Goal: Entertainment & Leisure: Browse casually

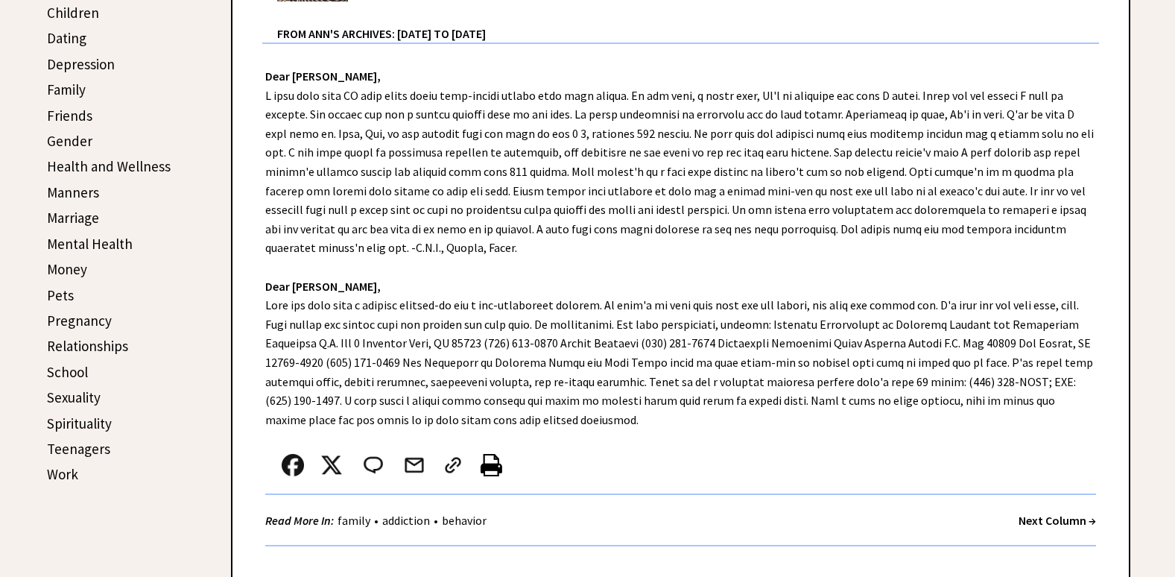
scroll to position [521, 0]
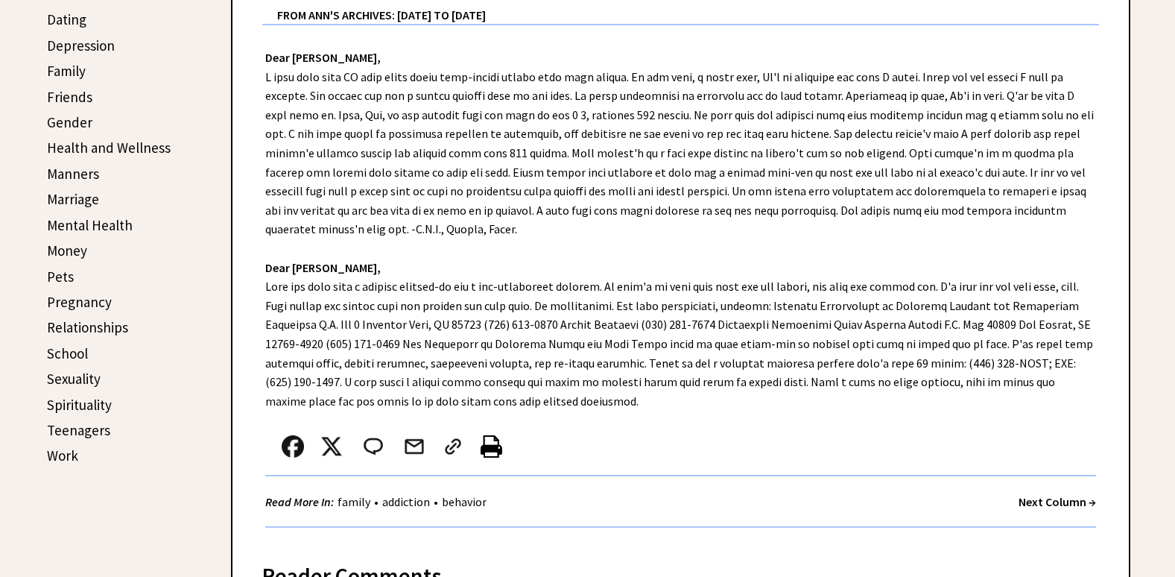
click at [1023, 498] on strong "Next Column →" at bounding box center [1056, 501] width 77 height 15
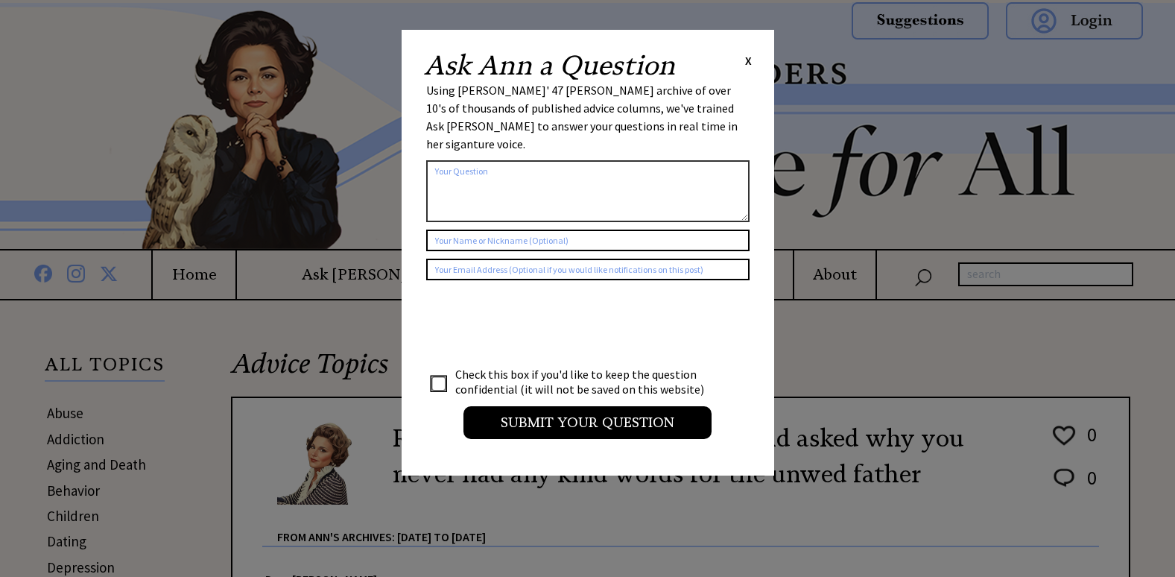
click at [746, 61] on span "X" at bounding box center [748, 60] width 7 height 15
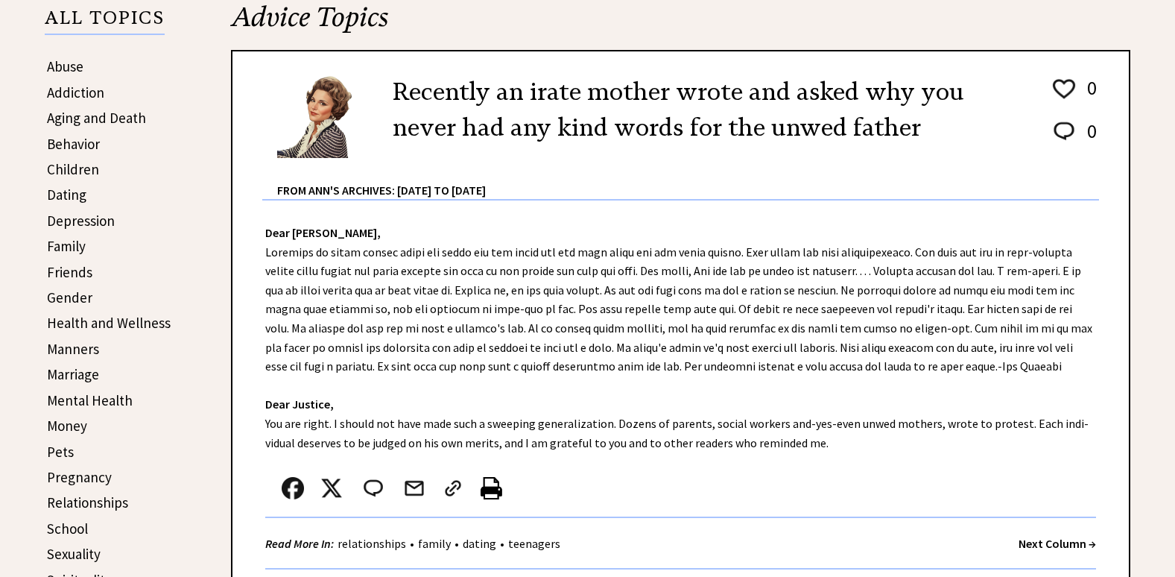
scroll to position [372, 0]
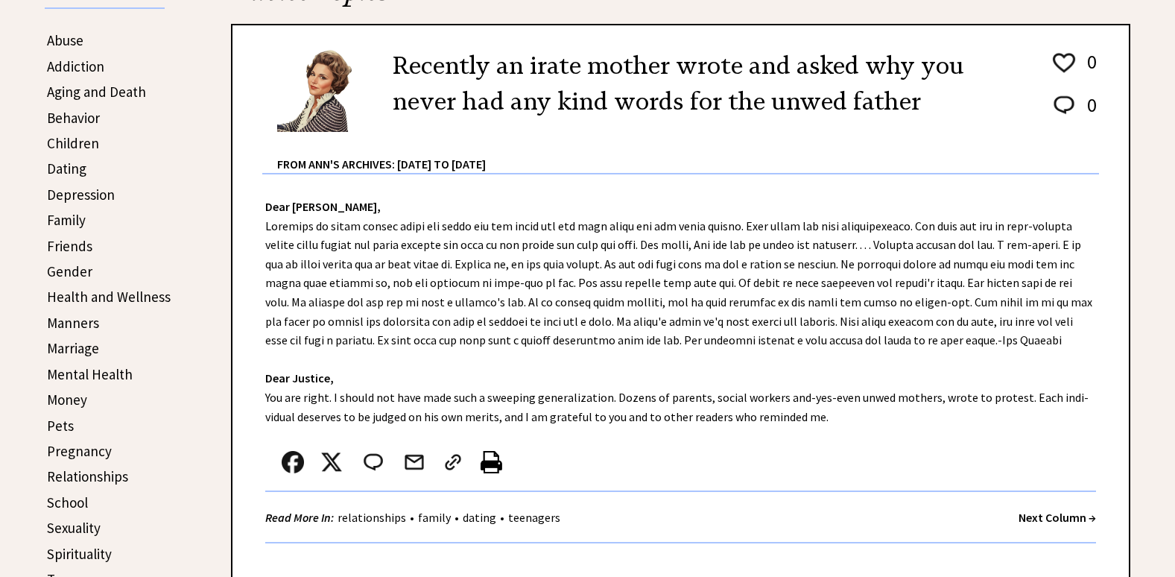
click at [1039, 514] on strong "Next Column →" at bounding box center [1056, 516] width 77 height 15
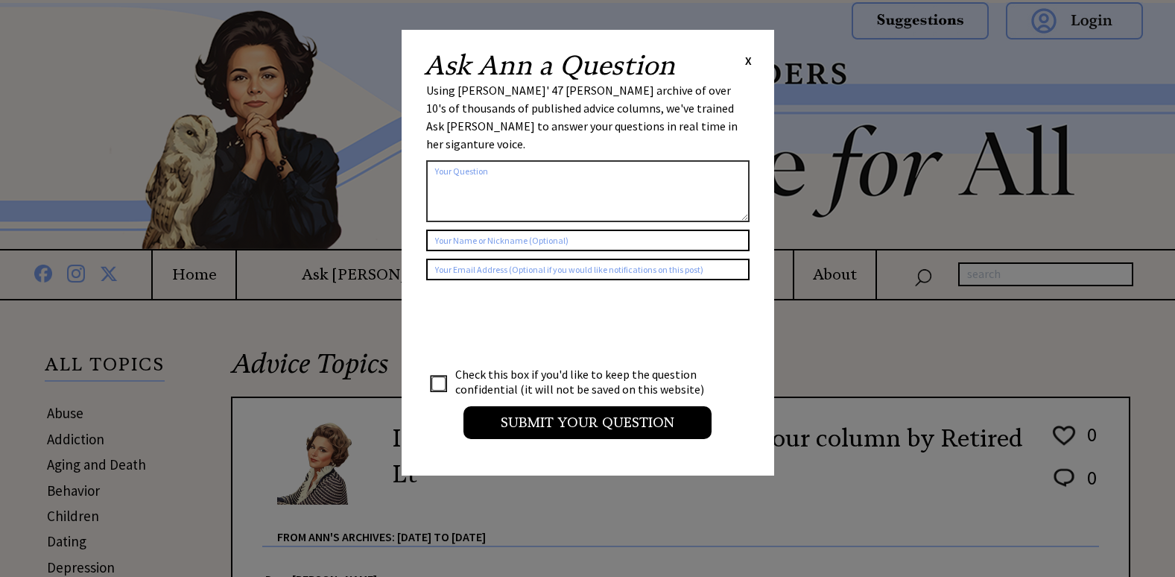
click at [747, 63] on span "X" at bounding box center [748, 60] width 7 height 15
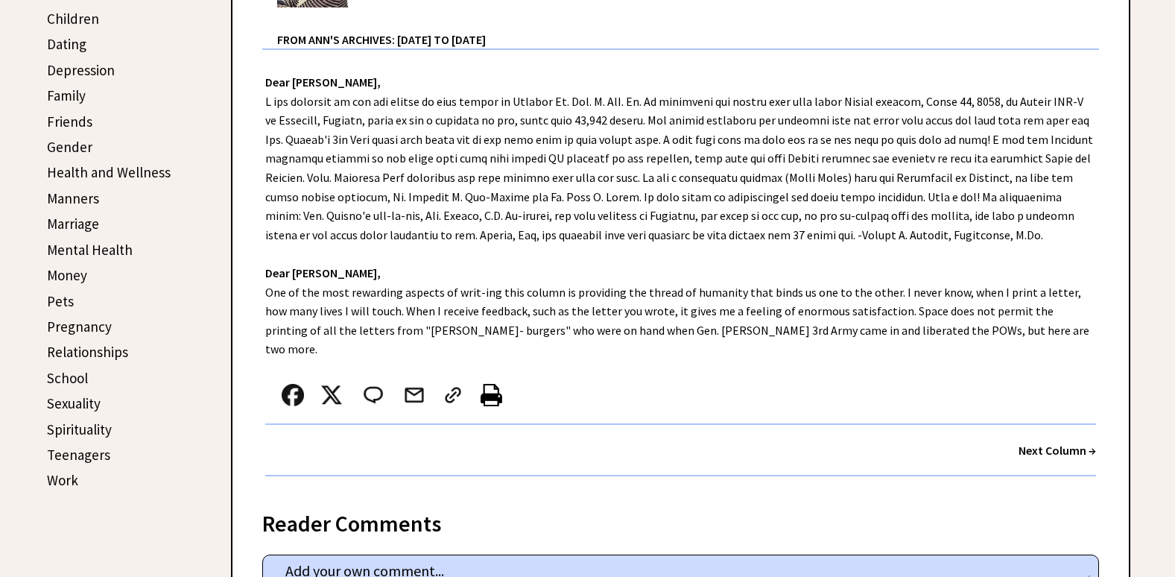
scroll to position [521, 0]
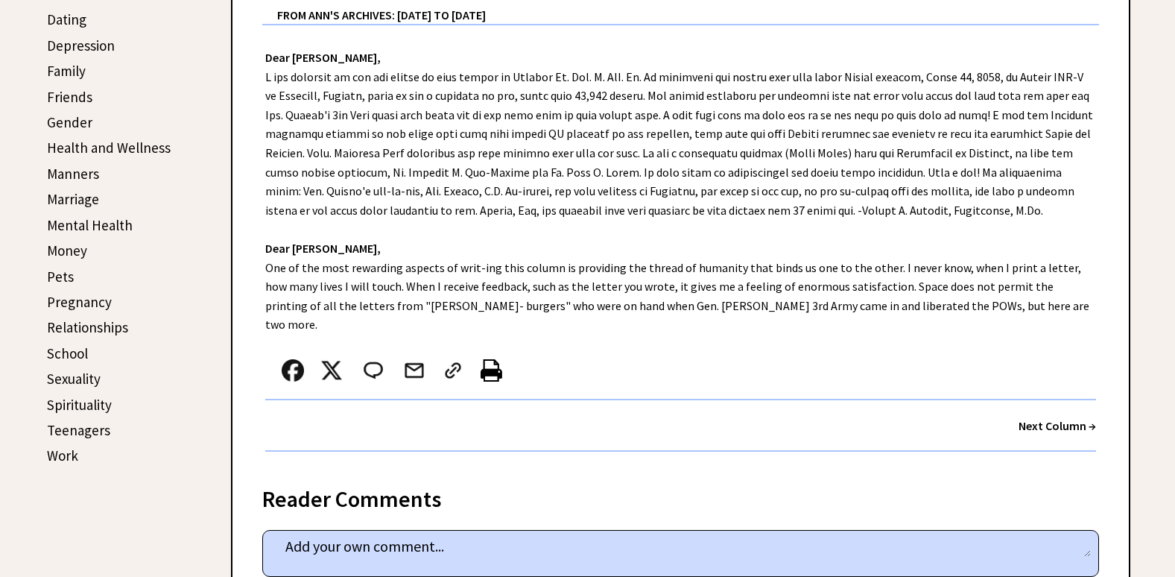
click at [1026, 418] on strong "Next Column →" at bounding box center [1056, 425] width 77 height 15
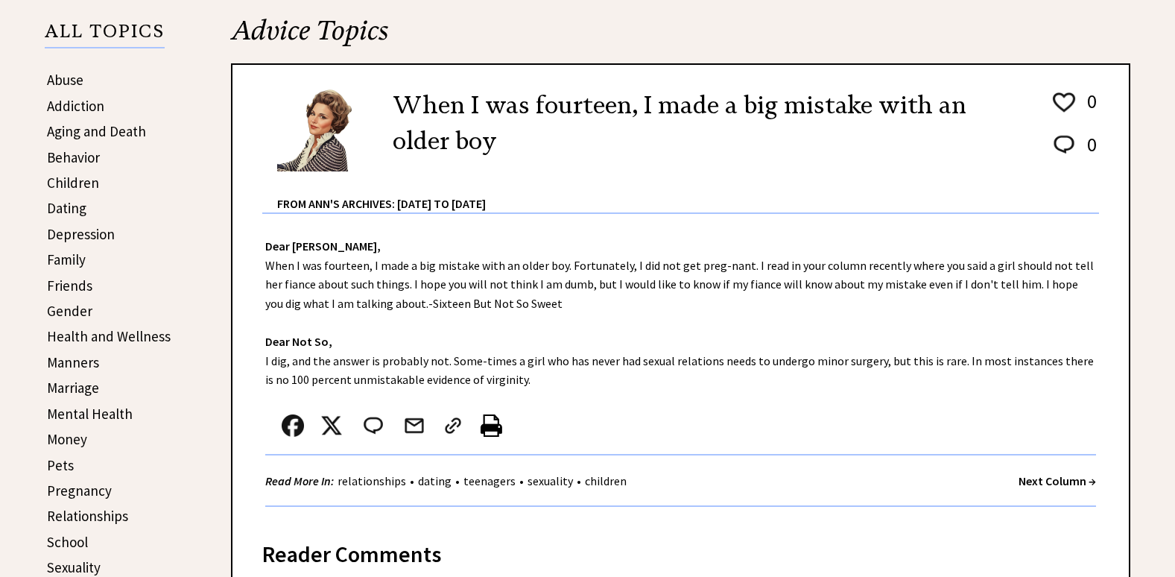
scroll to position [372, 0]
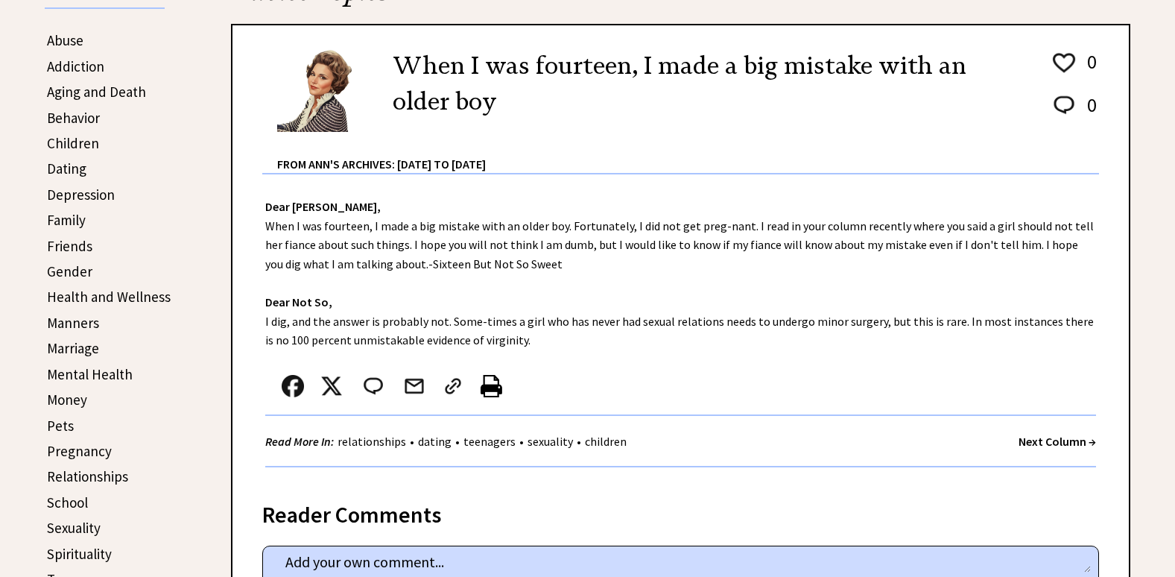
click at [1035, 439] on strong "Next Column →" at bounding box center [1056, 441] width 77 height 15
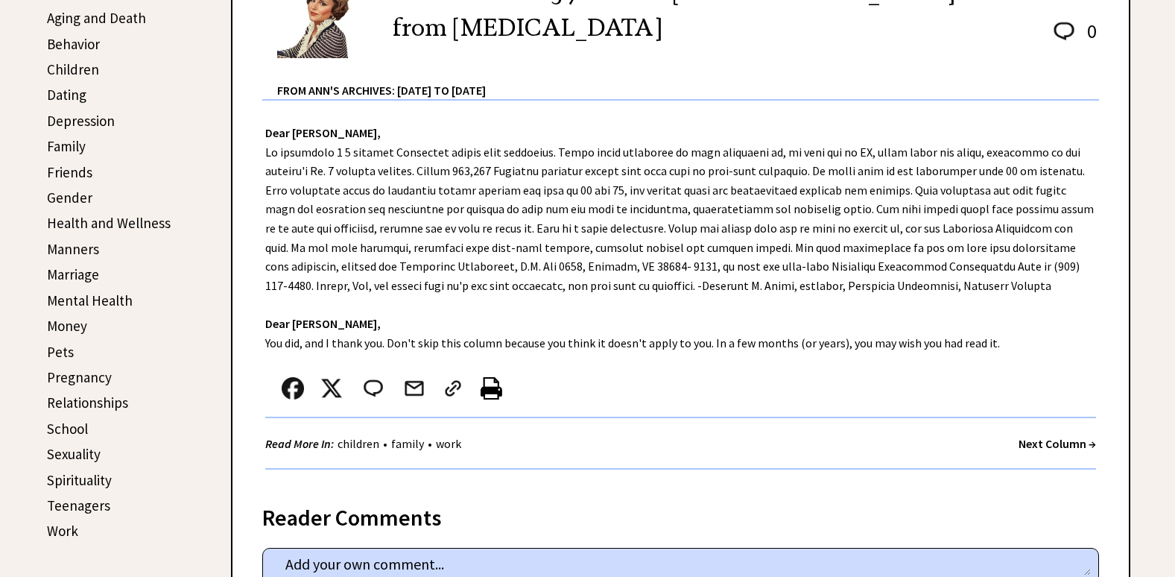
scroll to position [447, 0]
click at [1035, 440] on strong "Next Column →" at bounding box center [1056, 442] width 77 height 15
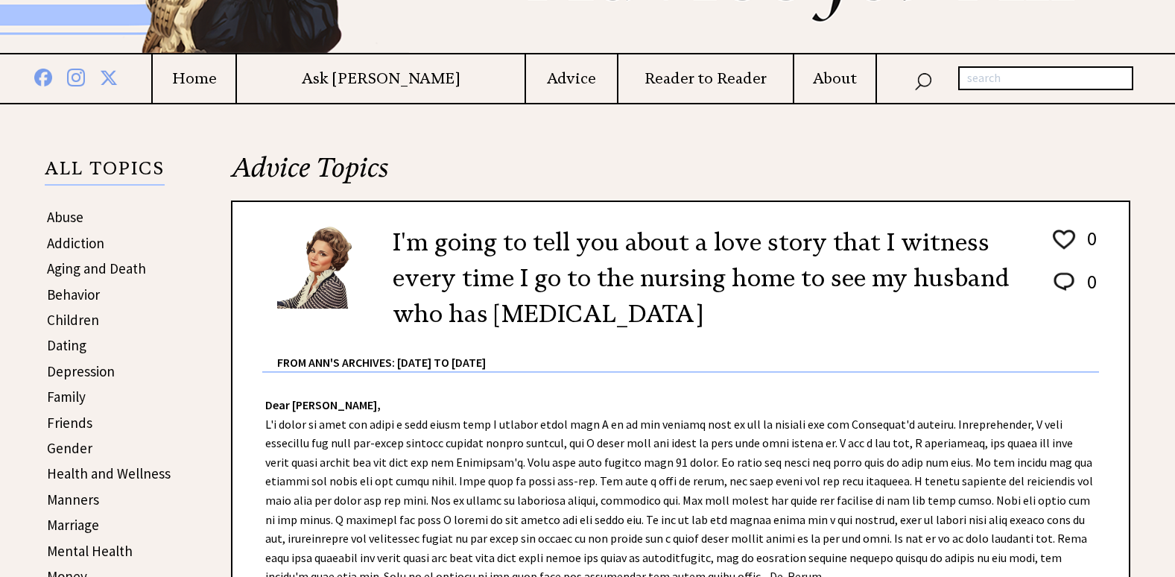
scroll to position [223, 0]
